Goal: Task Accomplishment & Management: Manage account settings

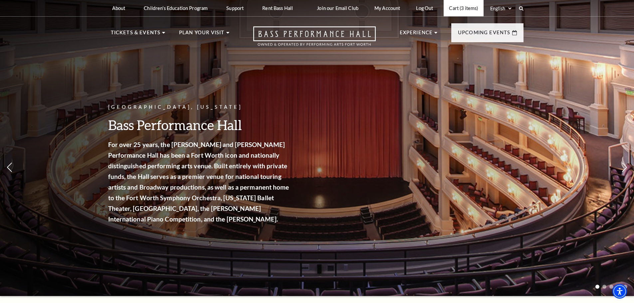
click at [465, 9] on link "Cart (3 items)" at bounding box center [464, 8] width 40 height 16
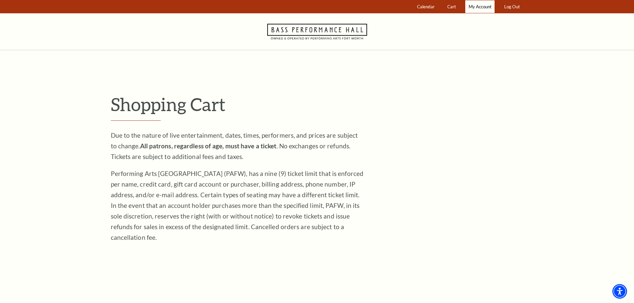
click at [483, 8] on span "My Account" at bounding box center [480, 6] width 23 height 5
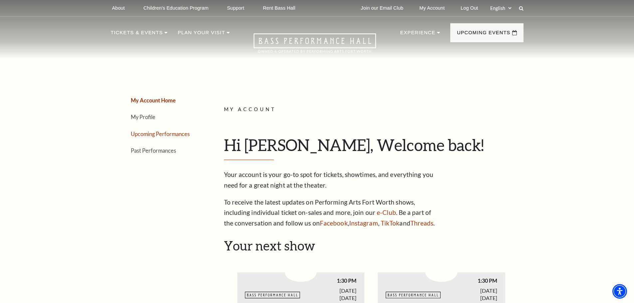
click at [155, 133] on link "Upcoming Performances" at bounding box center [160, 134] width 59 height 6
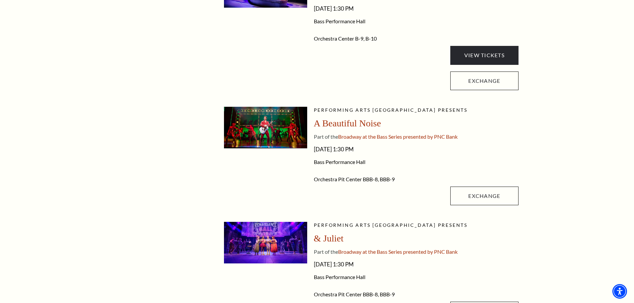
scroll to position [233, 0]
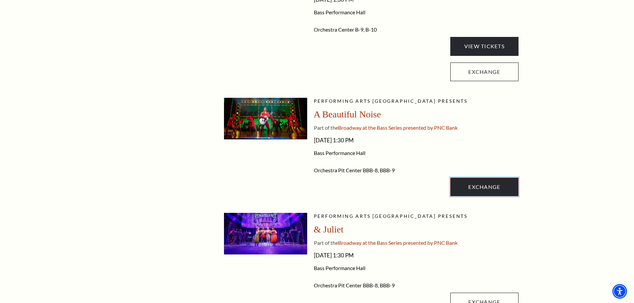
click at [504, 186] on link "Exchange" at bounding box center [485, 187] width 68 height 19
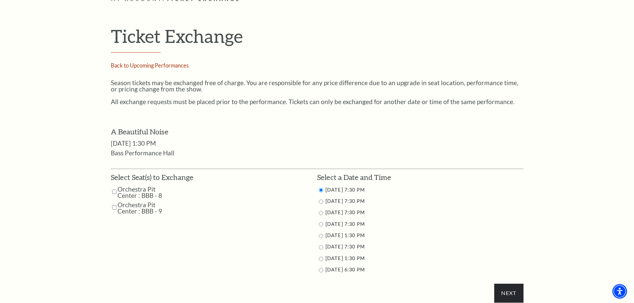
scroll to position [233, 0]
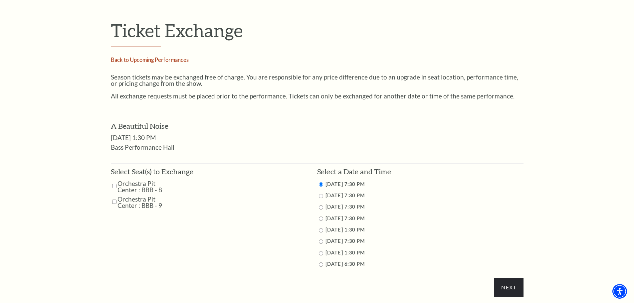
click at [114, 202] on input "Orchestra Pit Center : BBB - 9" at bounding box center [114, 202] width 4 height 12
checkbox input "true"
click at [117, 187] on td "Orchestra Pit Center : BBB - 8" at bounding box center [156, 186] width 91 height 13
click at [115, 186] on input "Orchestra Pit Center : BBB - 8" at bounding box center [114, 186] width 4 height 12
checkbox input "true"
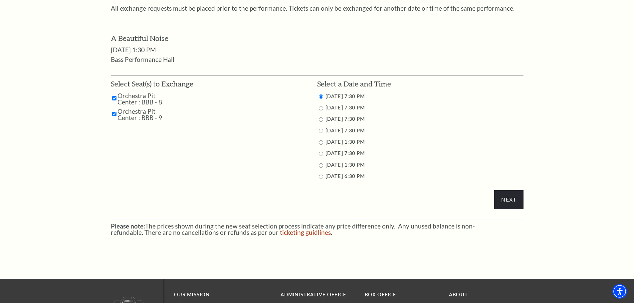
scroll to position [333, 0]
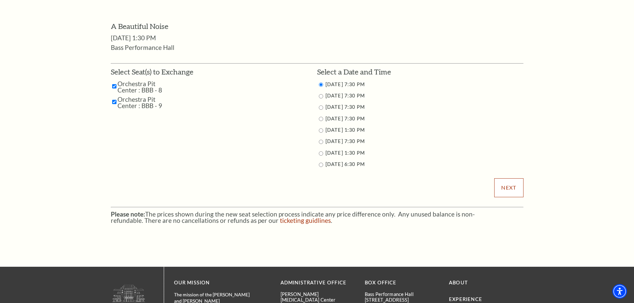
click at [506, 186] on input "Next" at bounding box center [509, 187] width 29 height 19
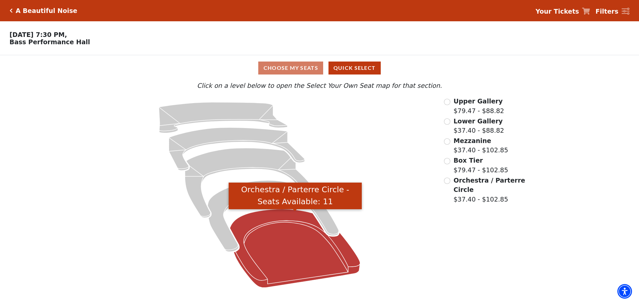
click at [303, 242] on icon "Orchestra / Parterre Circle - Seats Available: 11" at bounding box center [295, 248] width 131 height 79
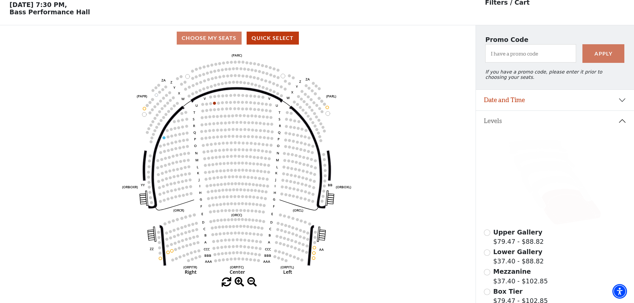
scroll to position [31, 0]
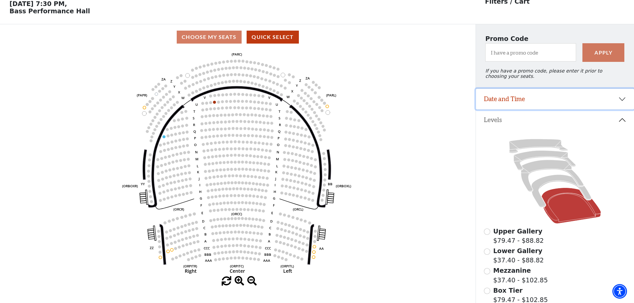
click at [622, 106] on button "Date and Time" at bounding box center [555, 99] width 158 height 21
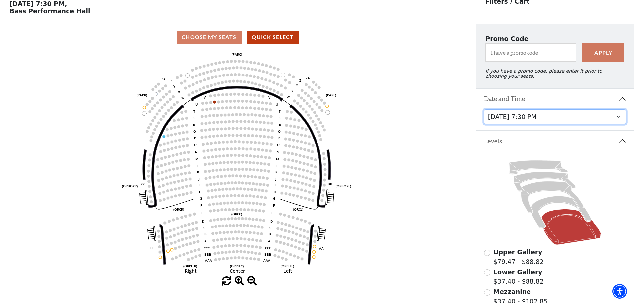
click at [613, 123] on select "[DATE] 7:30 PM [DATE] 7:30 PM [DATE] 7:30 PM [DATE] 7:30 PM [DATE] 1:30 PM [DAT…" at bounding box center [555, 117] width 143 height 15
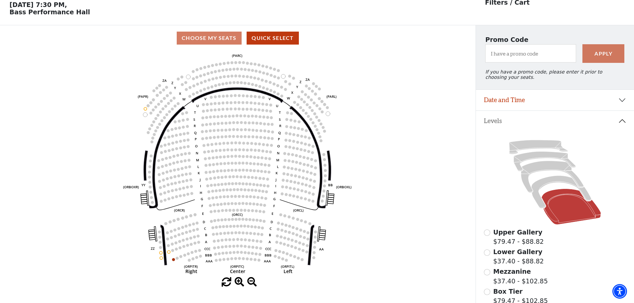
scroll to position [31, 0]
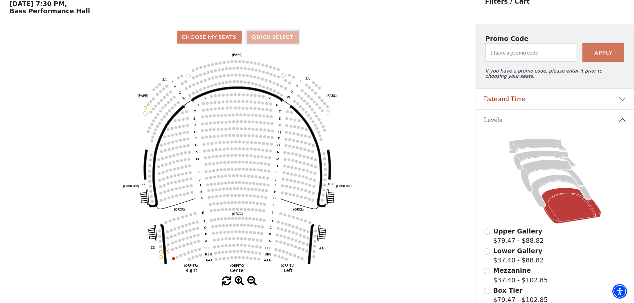
click at [274, 39] on button "Quick Select" at bounding box center [273, 37] width 52 height 13
select select "6221"
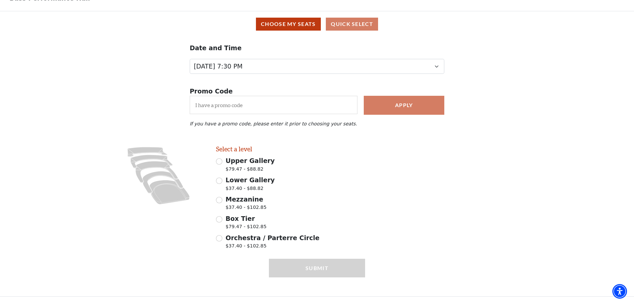
scroll to position [0, 0]
